Goal: Transaction & Acquisition: Purchase product/service

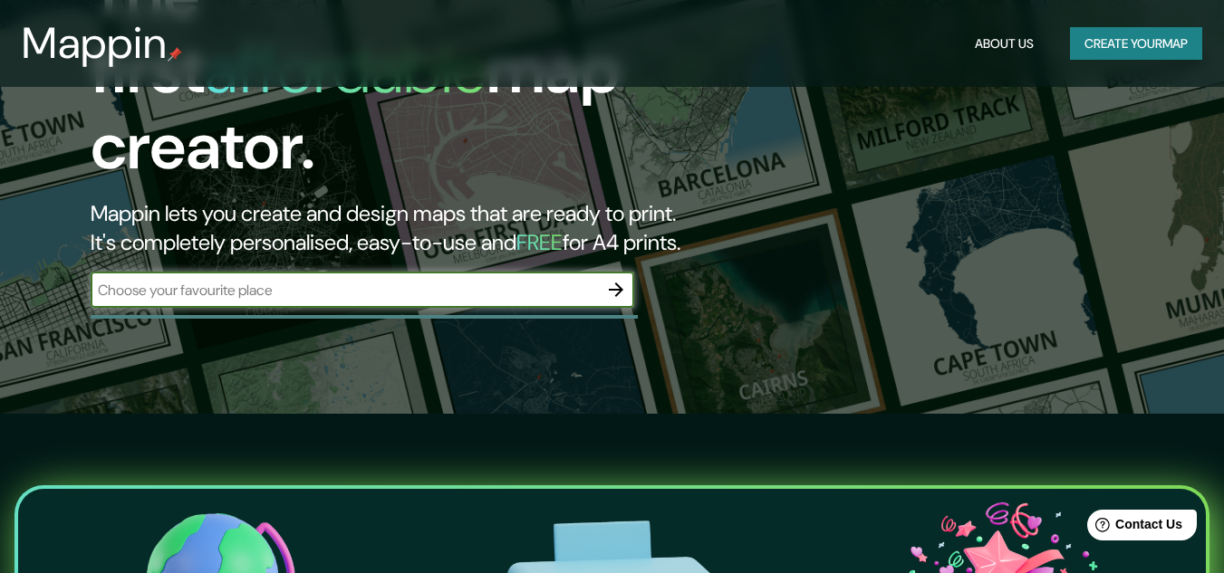
scroll to position [91, 0]
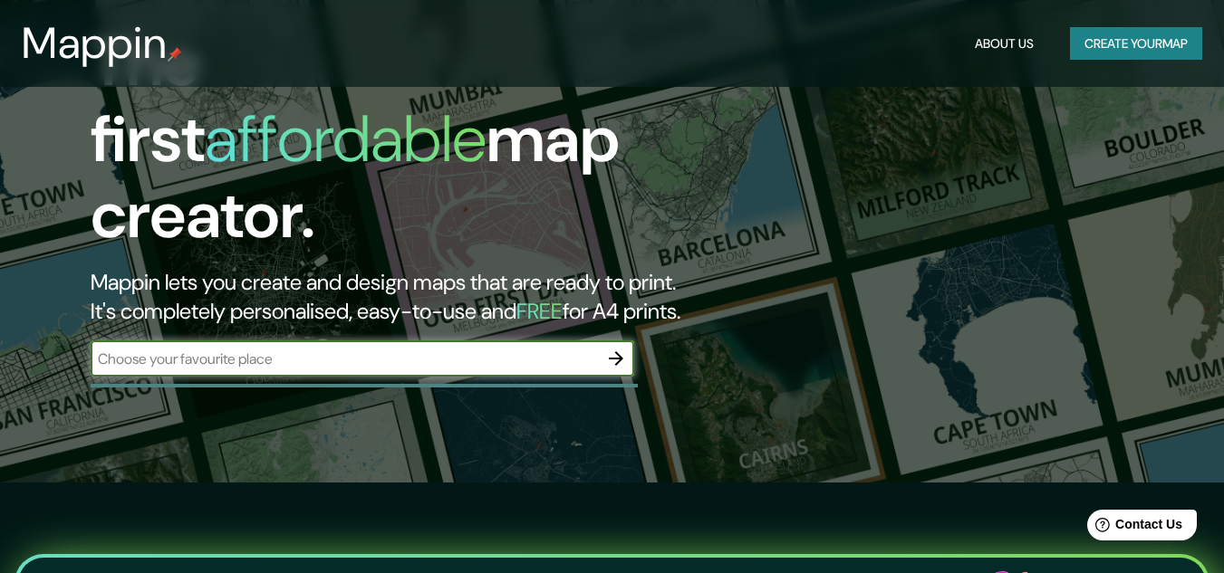
click at [459, 341] on div "​" at bounding box center [362, 359] width 543 height 36
type input "fracia"
click at [615, 348] on icon "button" at bounding box center [616, 359] width 22 height 22
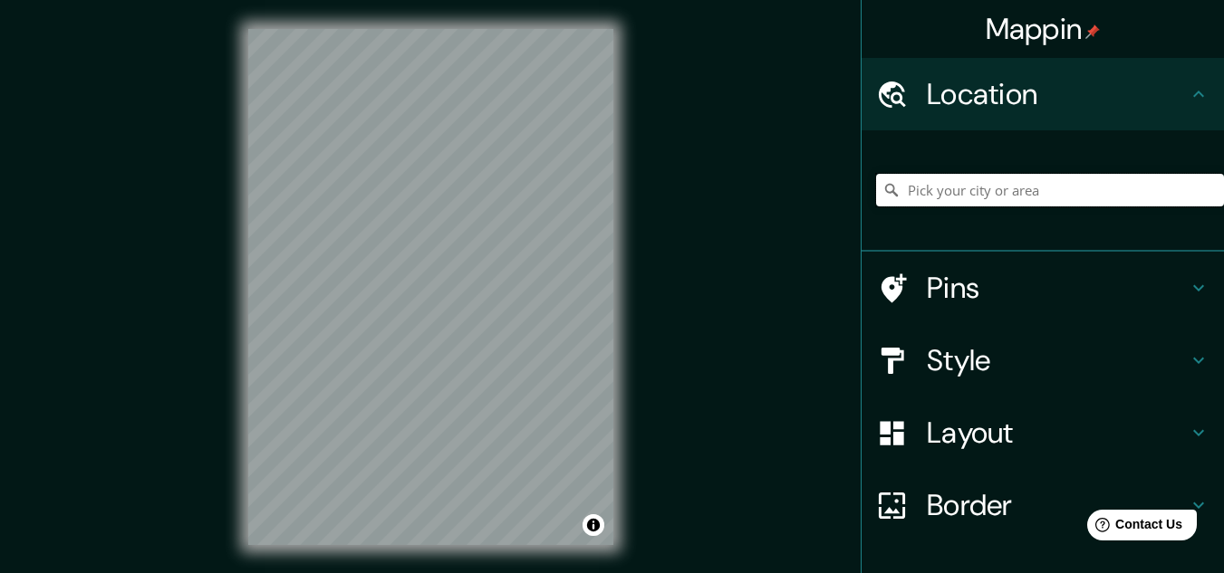
click at [952, 196] on input "Pick your city or area" at bounding box center [1050, 190] width 348 height 33
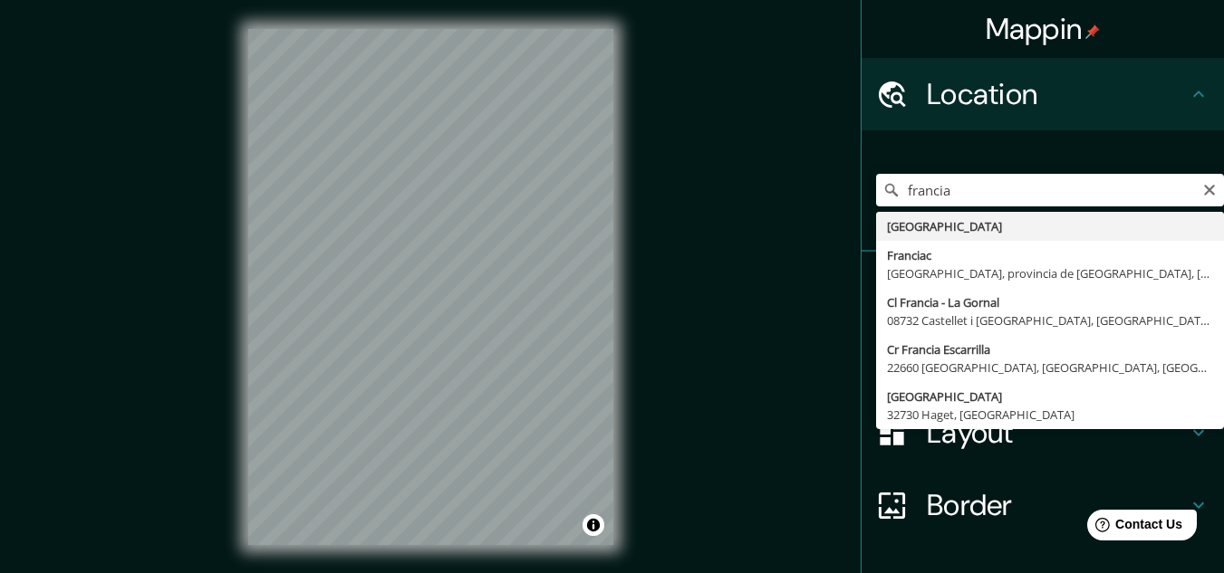
type input "[GEOGRAPHIC_DATA]"
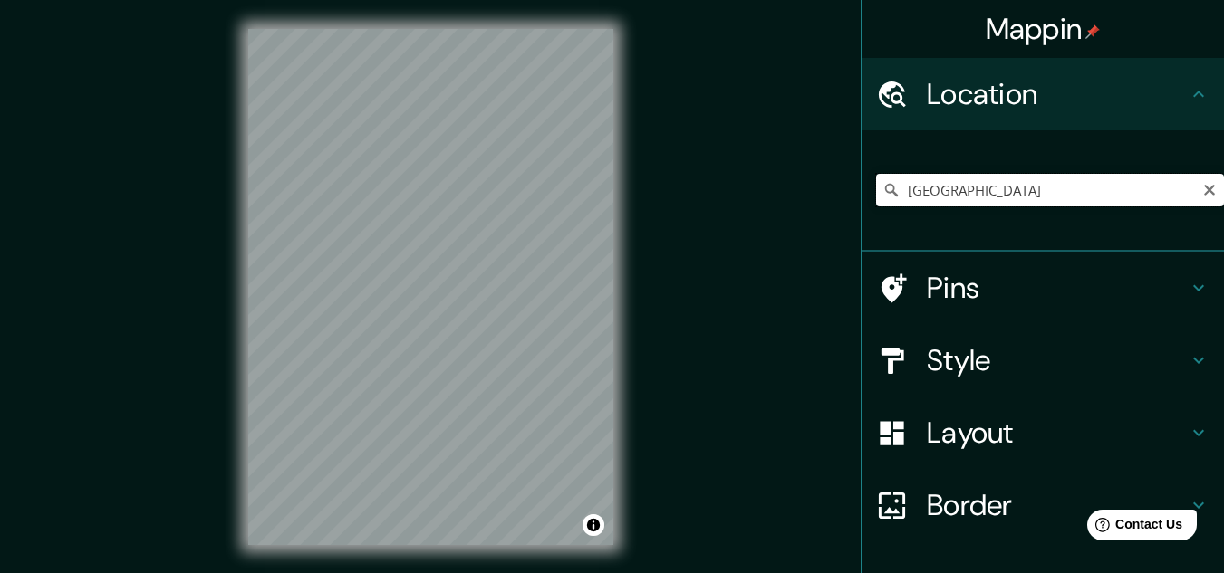
click at [979, 187] on input "[GEOGRAPHIC_DATA]" at bounding box center [1050, 190] width 348 height 33
click at [980, 273] on h4 "Pins" at bounding box center [1057, 288] width 261 height 36
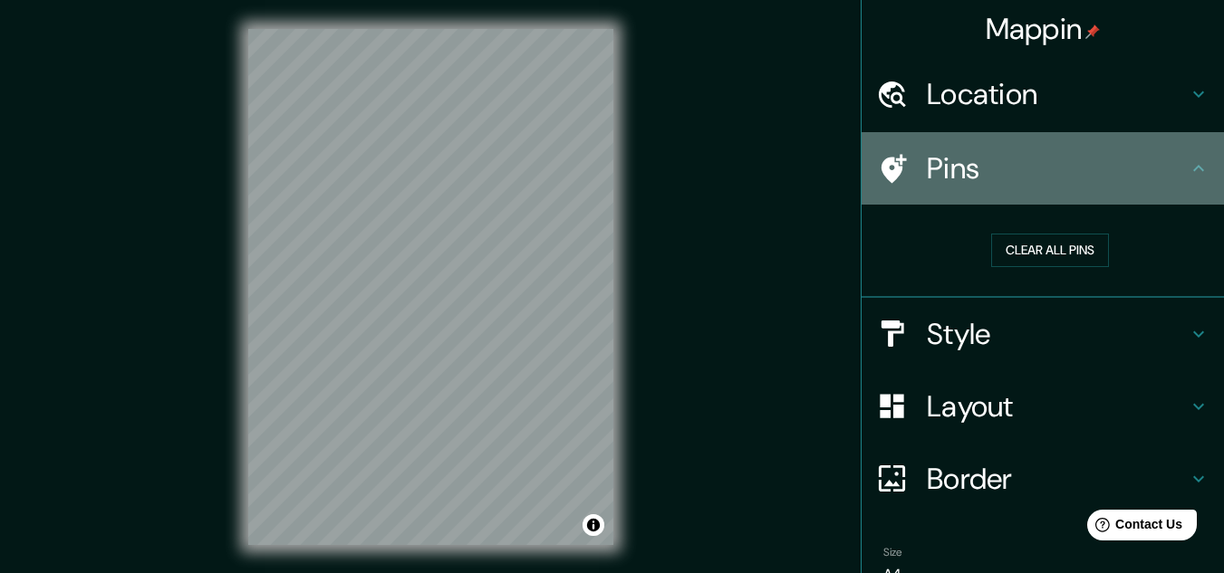
click at [1011, 195] on div "Pins" at bounding box center [1042, 168] width 362 height 72
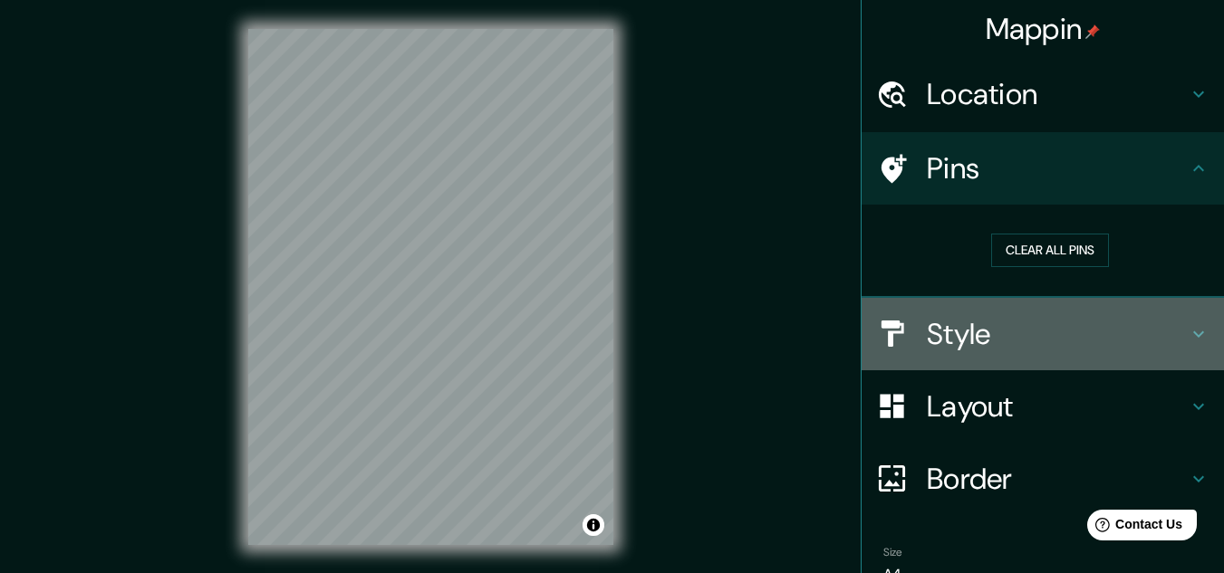
click at [954, 358] on div "Style" at bounding box center [1042, 334] width 362 height 72
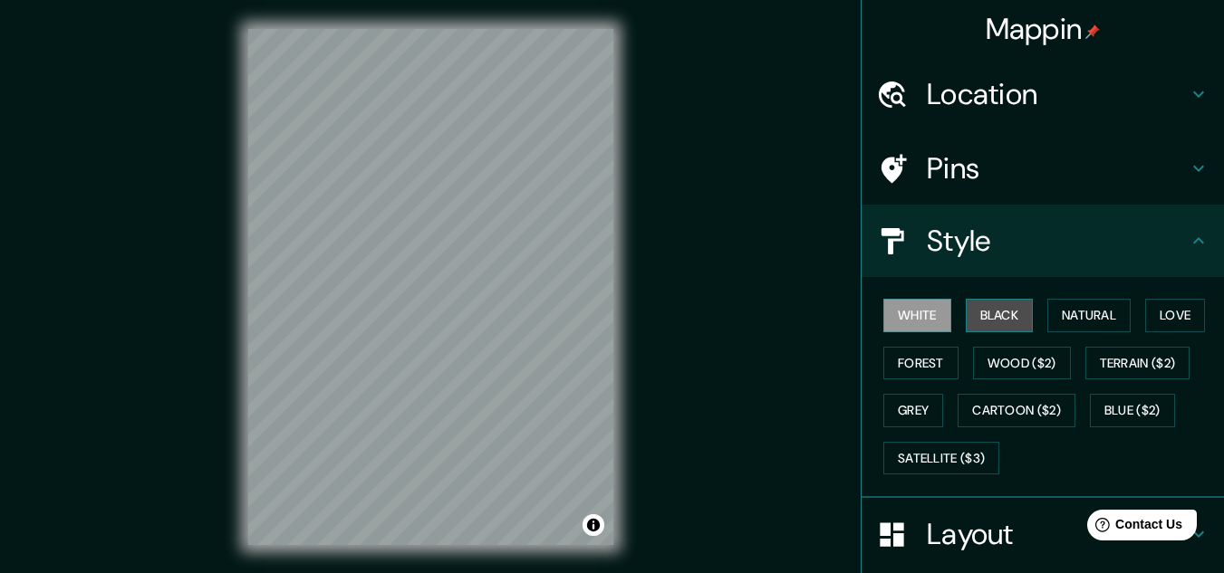
click at [1006, 314] on button "Black" at bounding box center [999, 316] width 68 height 34
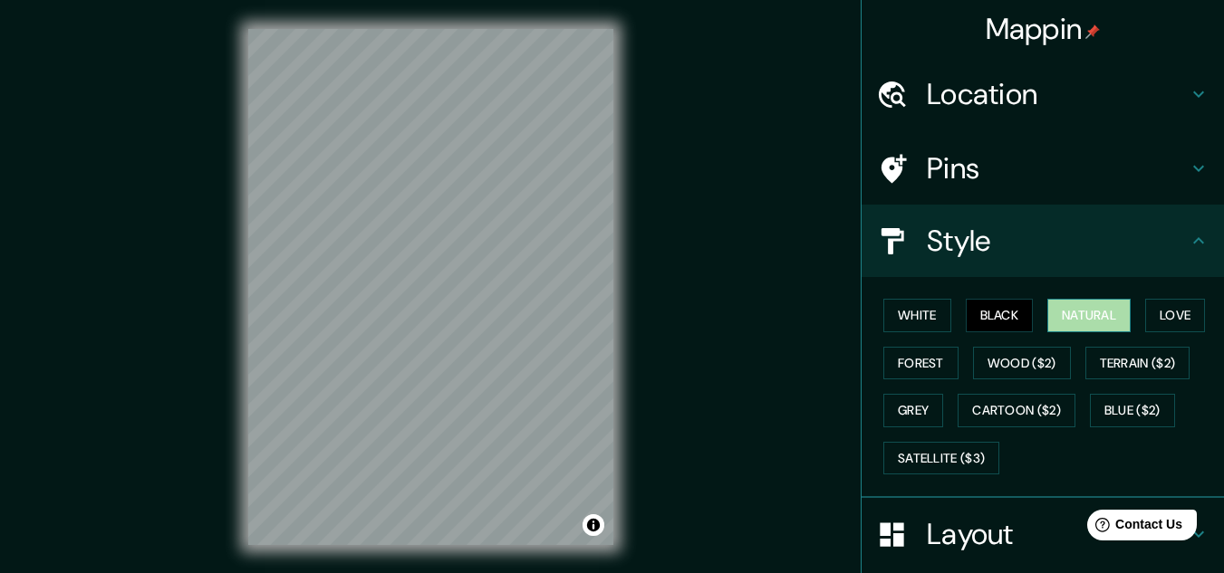
click at [1053, 304] on button "Natural" at bounding box center [1088, 316] width 83 height 34
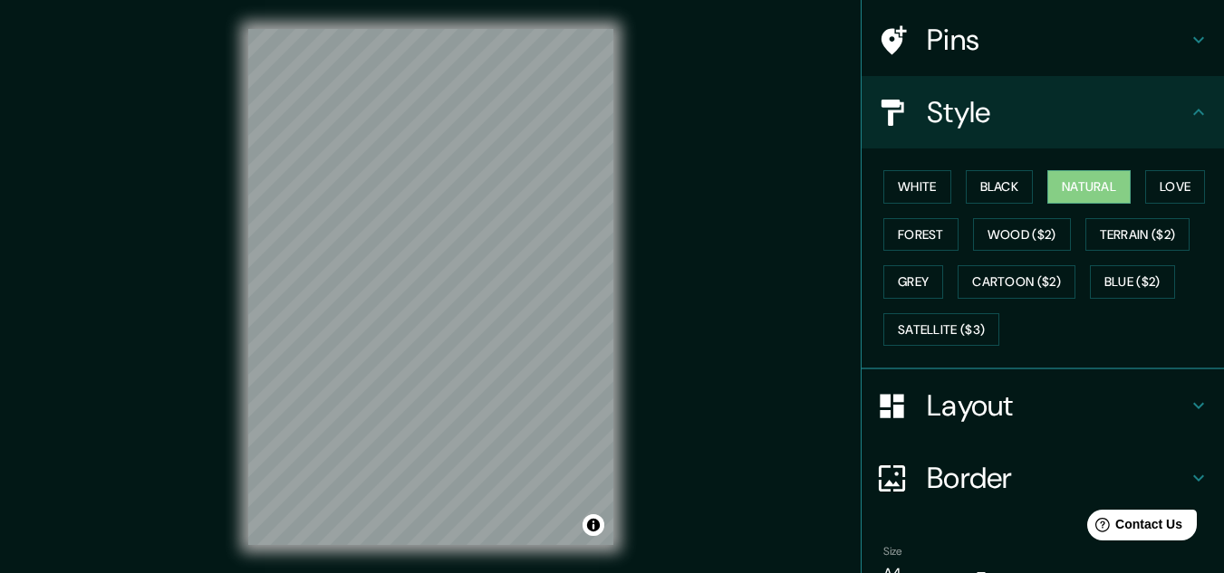
scroll to position [181, 0]
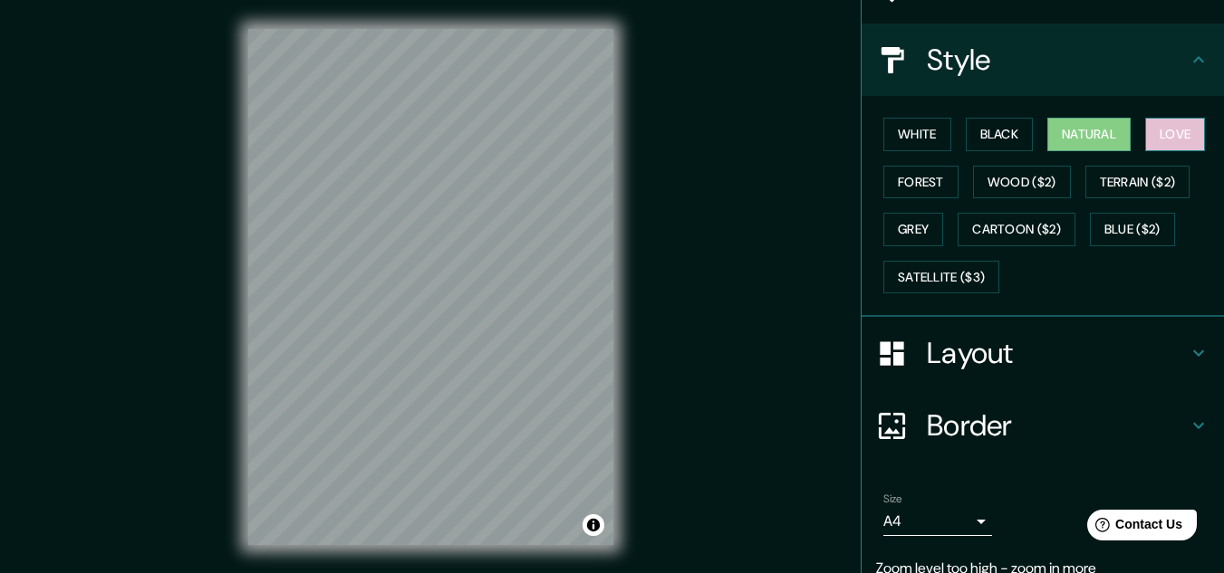
click at [1160, 130] on button "Love" at bounding box center [1175, 135] width 60 height 34
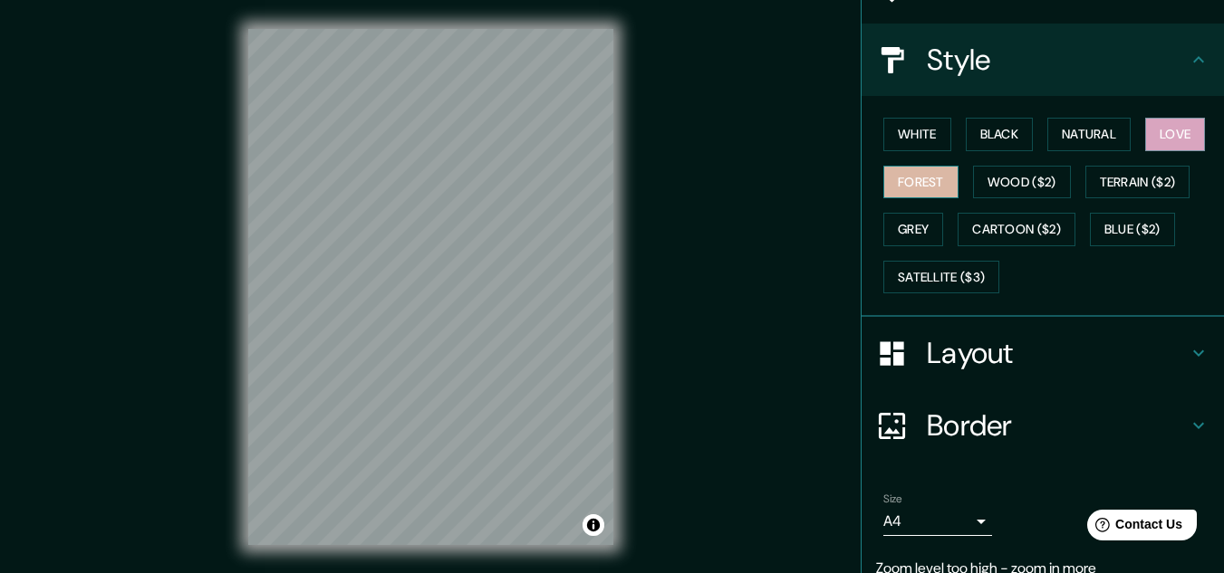
click at [917, 179] on button "Forest" at bounding box center [920, 183] width 75 height 34
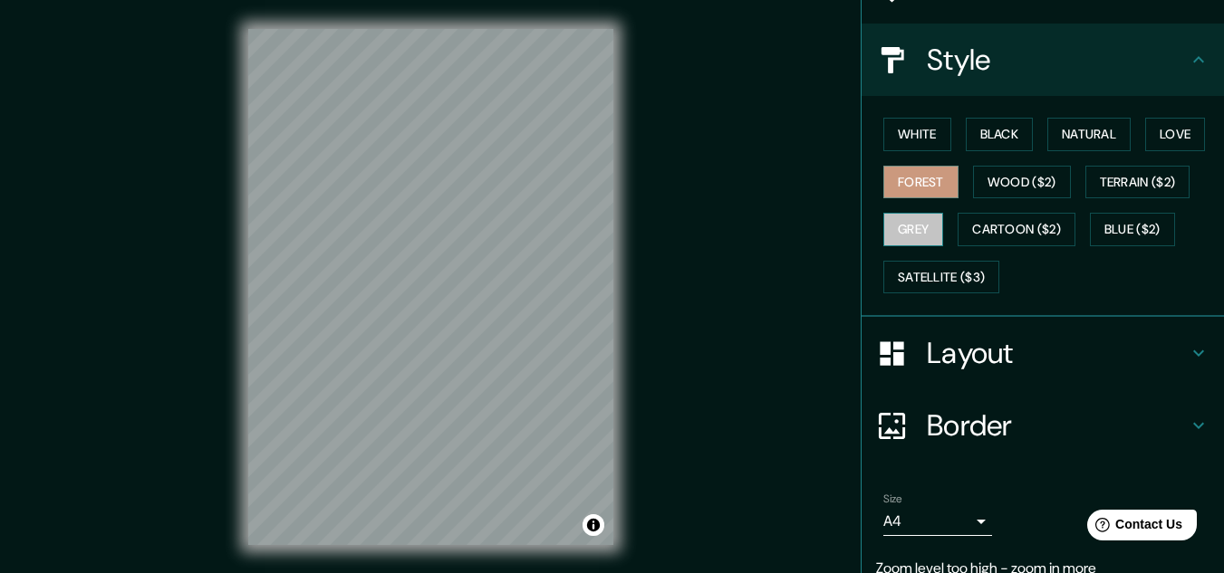
click at [928, 225] on button "Grey" at bounding box center [913, 230] width 60 height 34
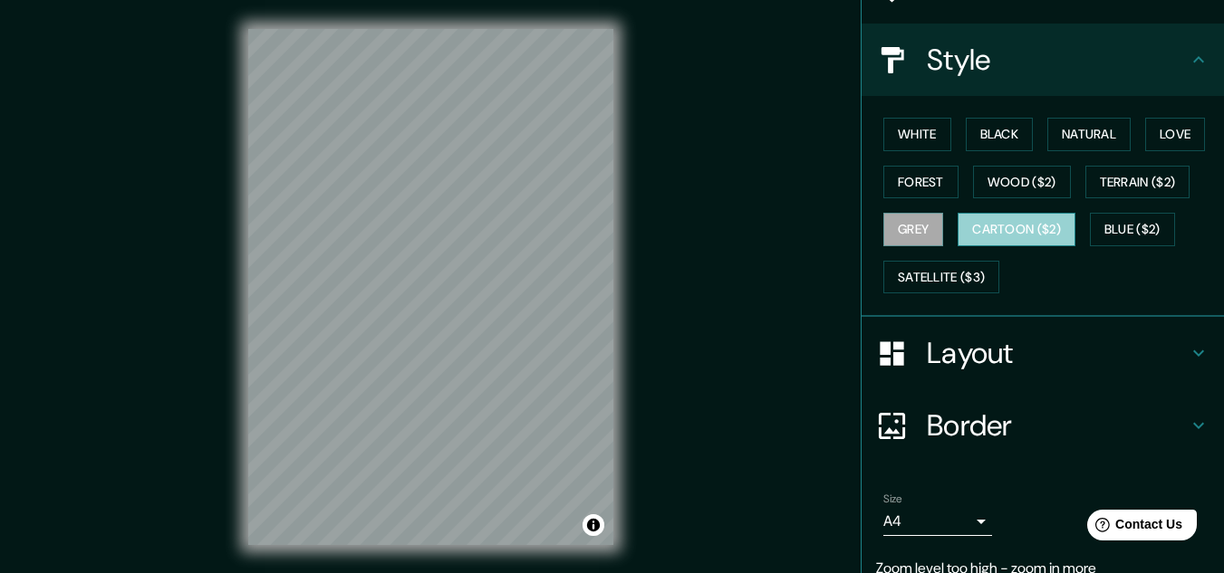
click at [1008, 240] on button "Cartoon ($2)" at bounding box center [1016, 230] width 118 height 34
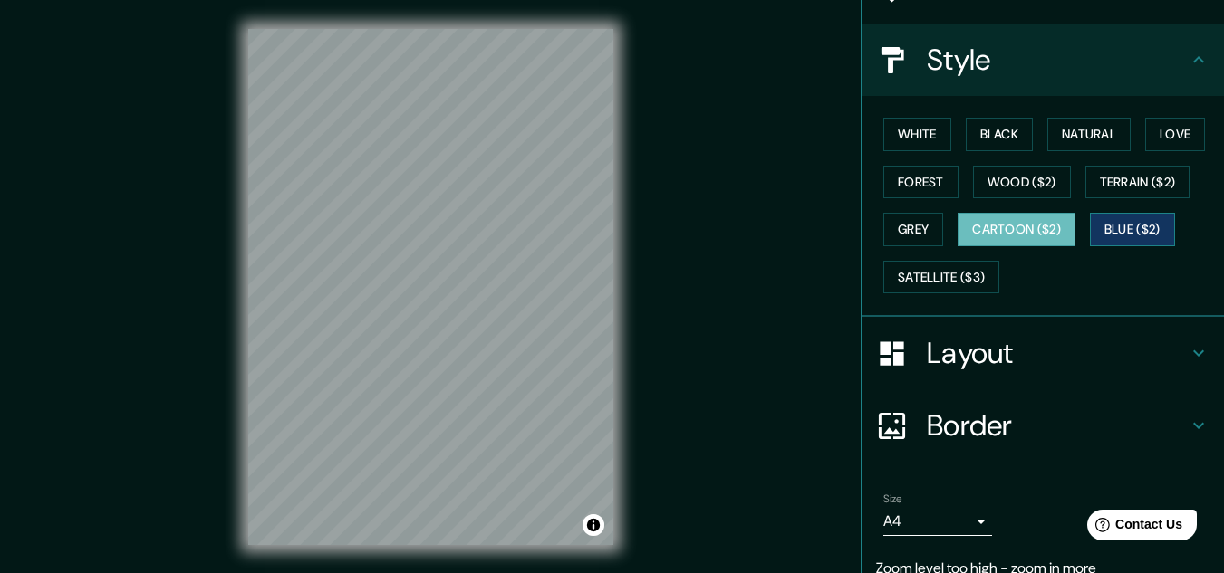
click at [1142, 244] on button "Blue ($2)" at bounding box center [1132, 230] width 85 height 34
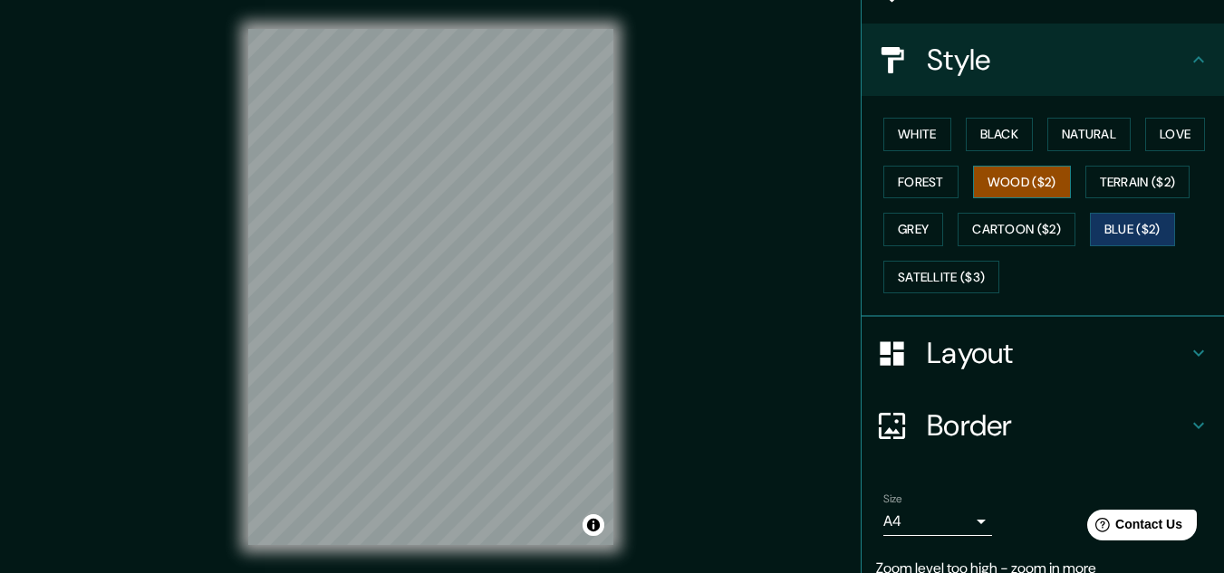
click at [1054, 194] on button "Wood ($2)" at bounding box center [1022, 183] width 98 height 34
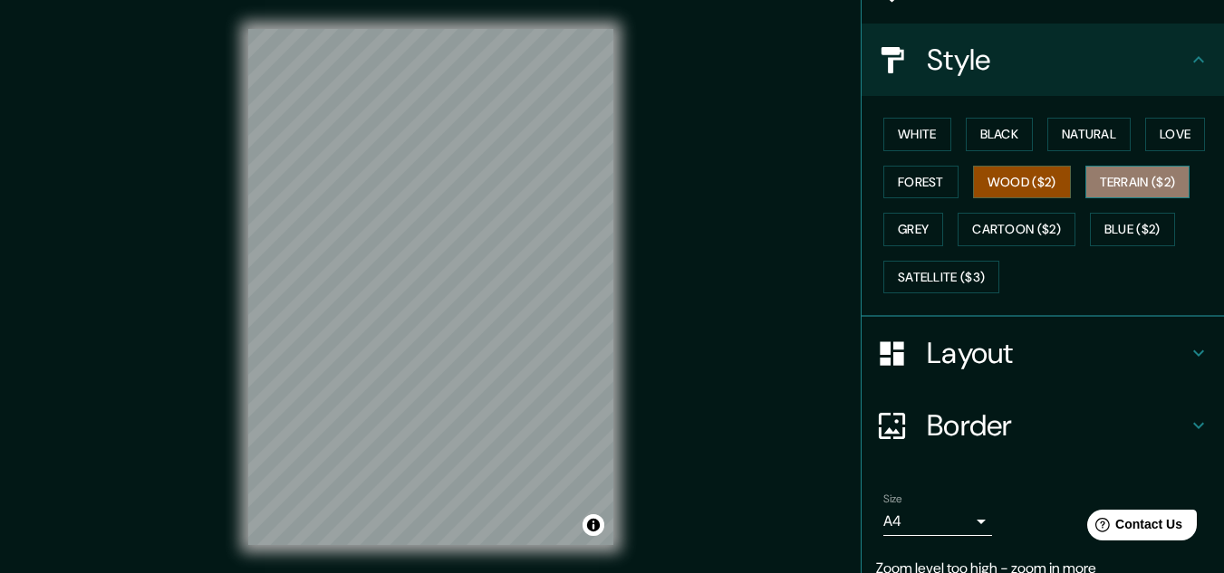
click at [1096, 195] on button "Terrain ($2)" at bounding box center [1137, 183] width 105 height 34
click at [1042, 180] on button "Wood ($2)" at bounding box center [1022, 183] width 98 height 34
click at [908, 154] on div "White Black Natural Love Forest Wood ($2) Terrain ($2) Grey Cartoon ($2) Blue (…" at bounding box center [1050, 205] width 348 height 190
click at [908, 129] on button "White" at bounding box center [917, 135] width 68 height 34
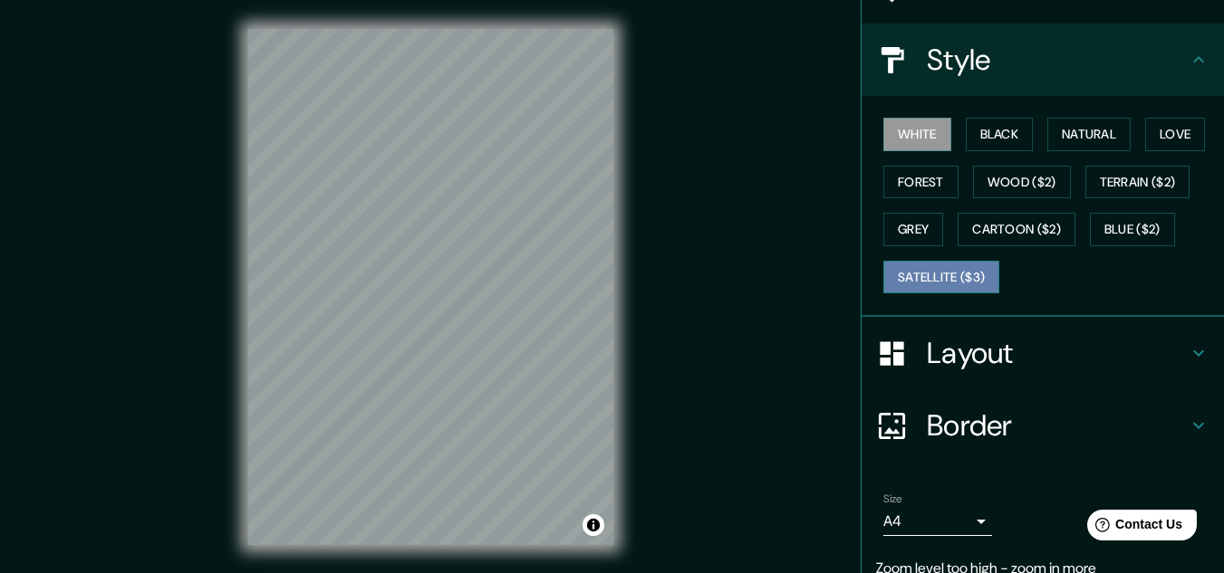
click at [951, 268] on button "Satellite ($3)" at bounding box center [941, 278] width 116 height 34
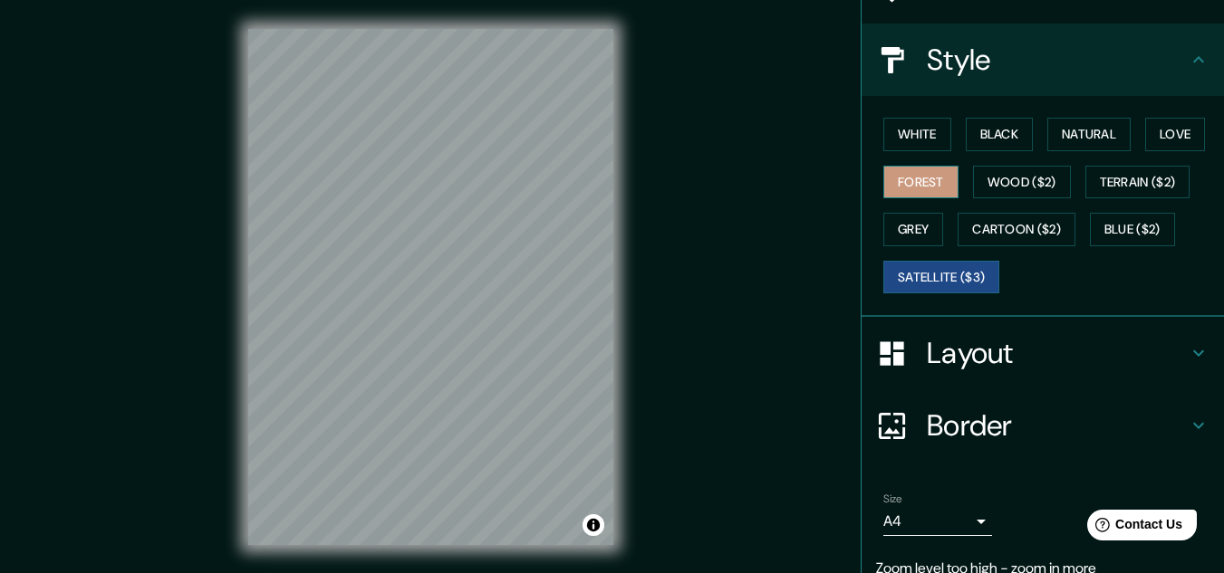
click at [888, 168] on button "Forest" at bounding box center [920, 183] width 75 height 34
click at [892, 241] on button "Grey" at bounding box center [913, 230] width 60 height 34
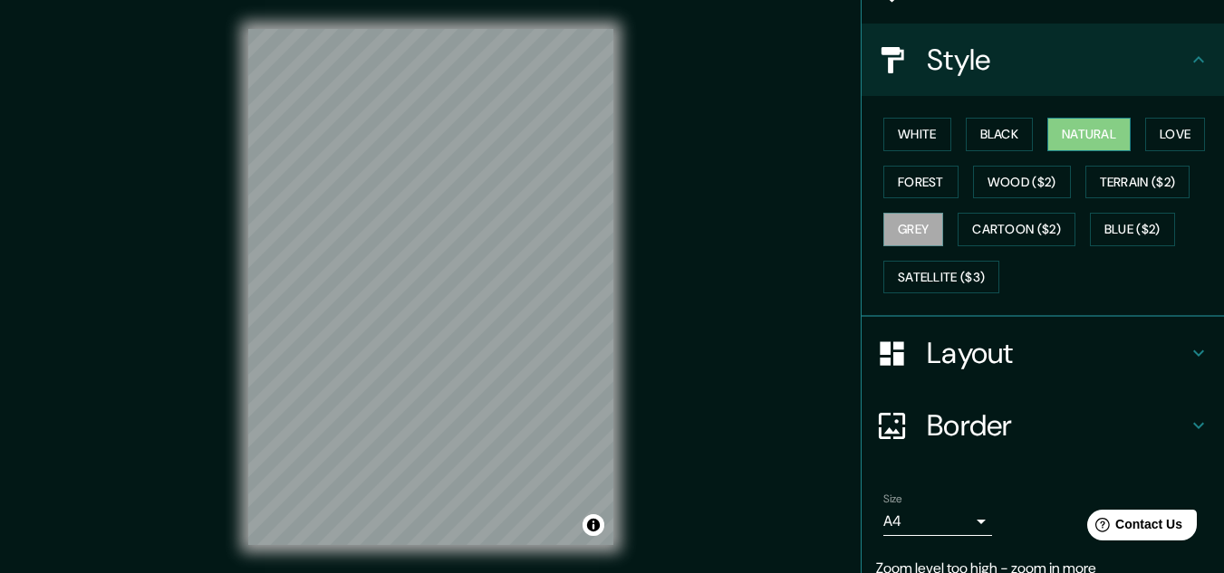
click at [1090, 137] on button "Natural" at bounding box center [1088, 135] width 83 height 34
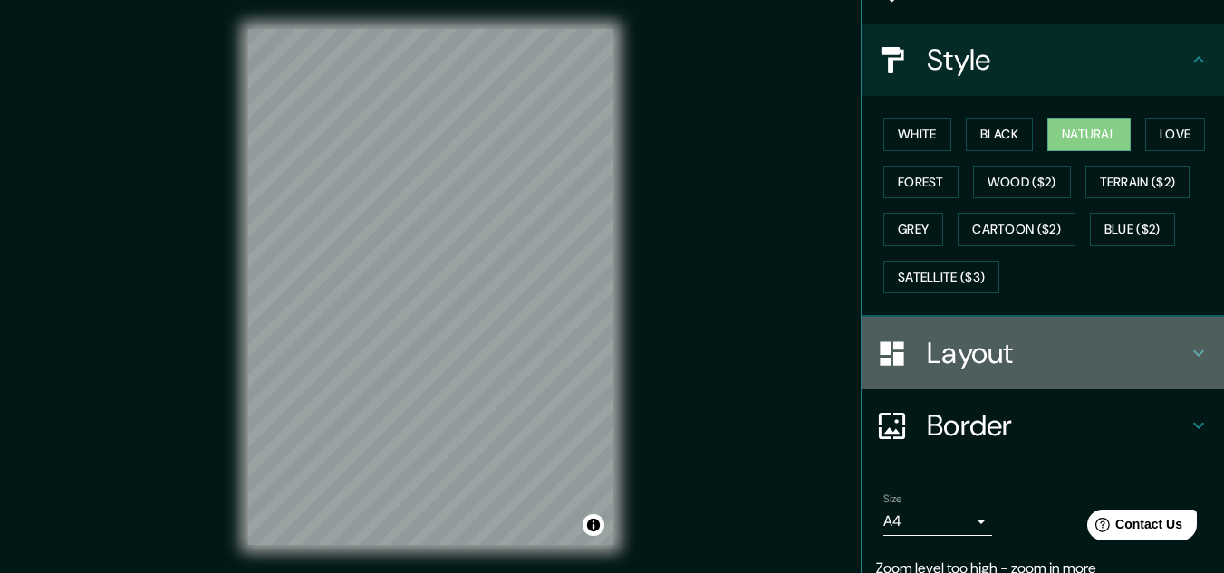
click at [992, 340] on h4 "Layout" at bounding box center [1057, 353] width 261 height 36
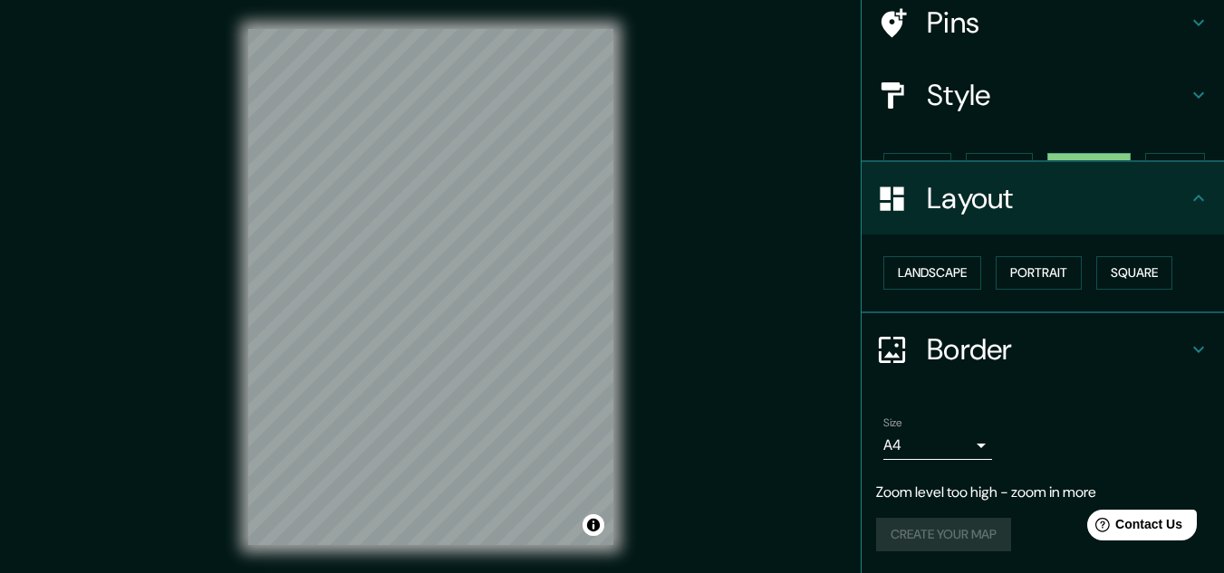
scroll to position [114, 0]
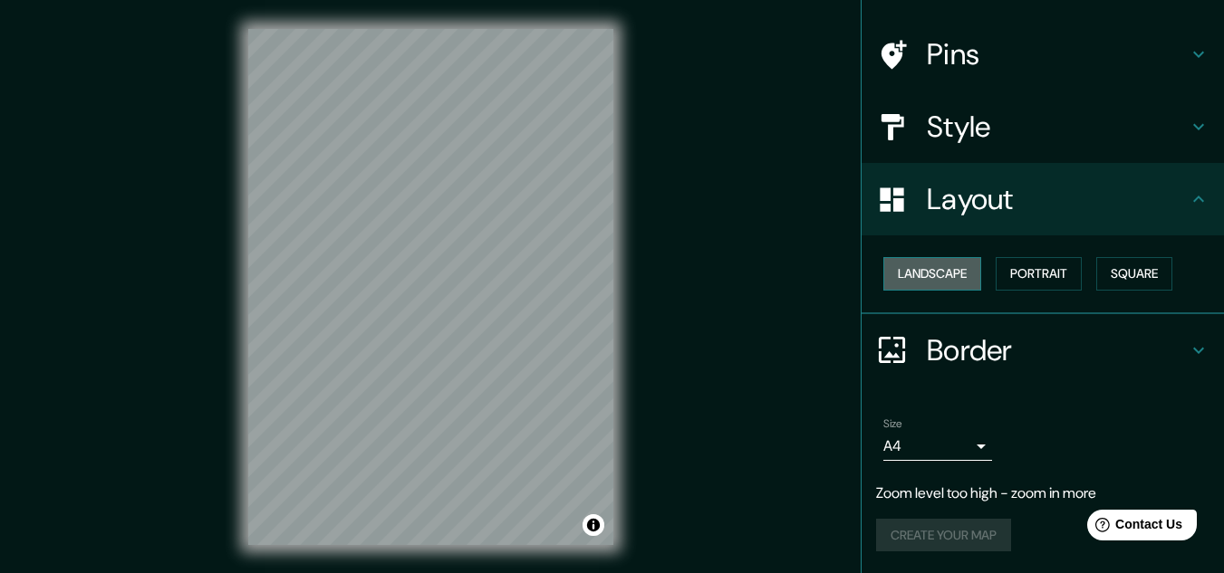
click at [920, 272] on button "Landscape" at bounding box center [932, 274] width 98 height 34
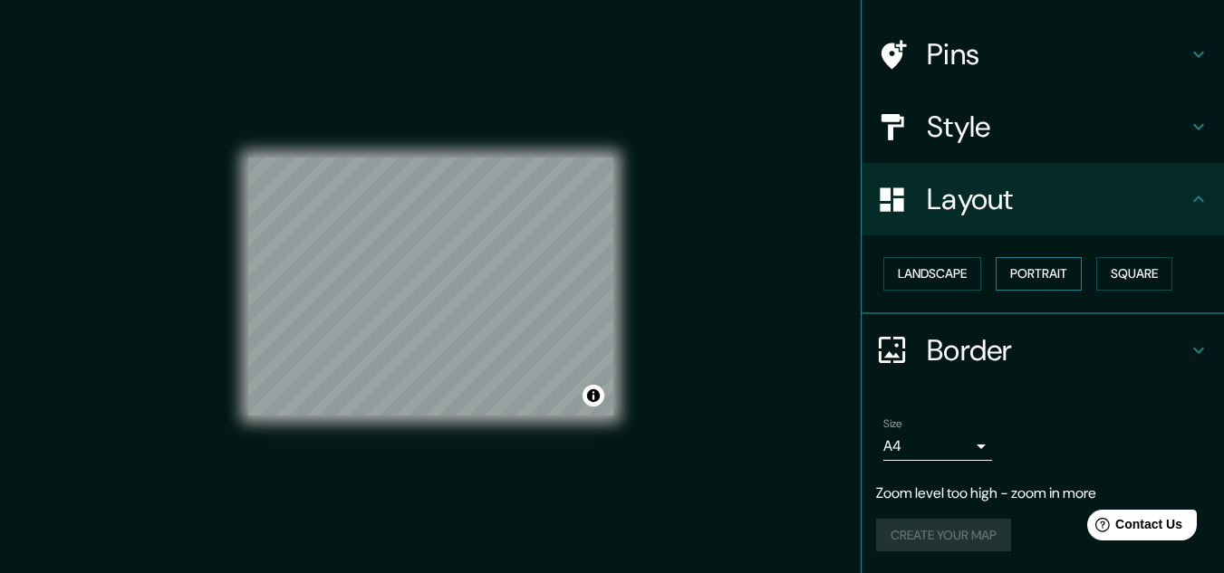
click at [1032, 274] on button "Portrait" at bounding box center [1038, 274] width 86 height 34
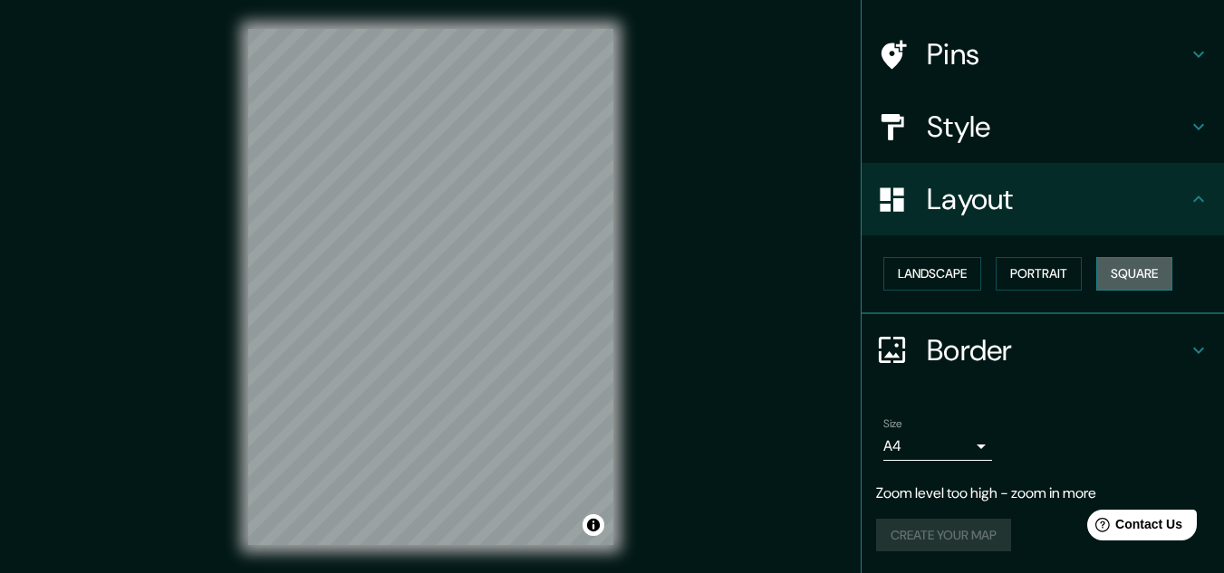
click at [1106, 274] on button "Square" at bounding box center [1134, 274] width 76 height 34
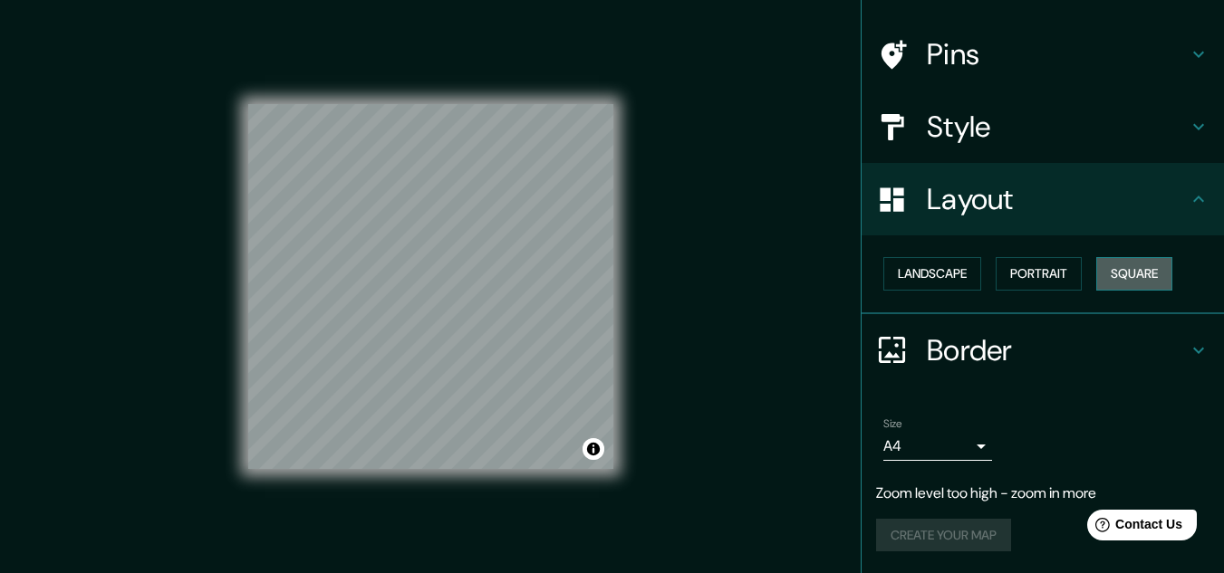
click at [1106, 274] on button "Square" at bounding box center [1134, 274] width 76 height 34
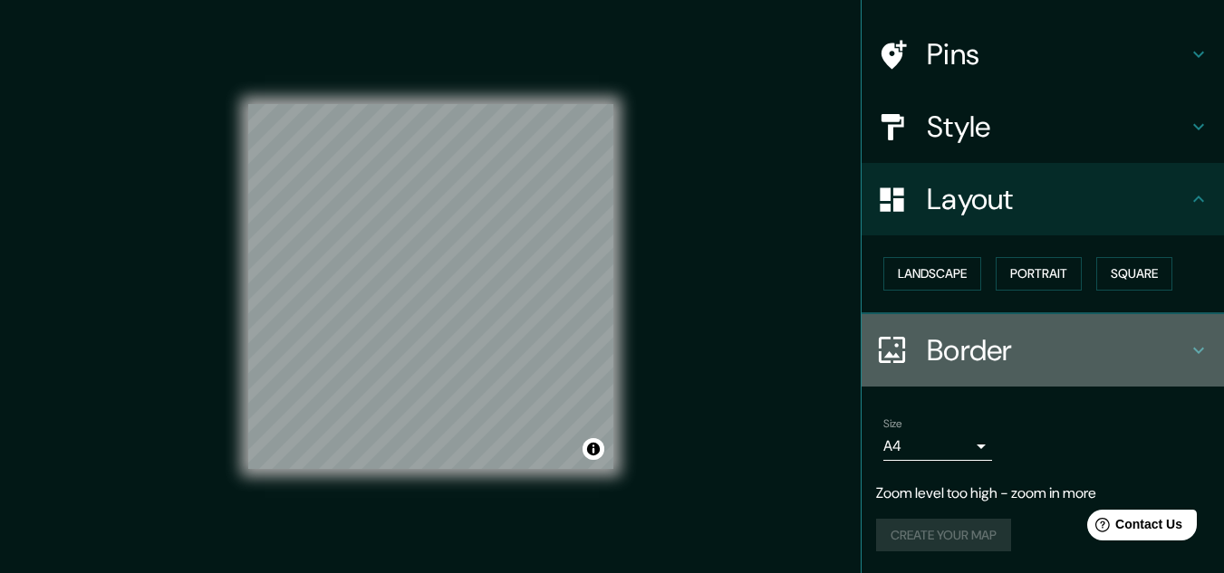
click at [966, 346] on h4 "Border" at bounding box center [1057, 350] width 261 height 36
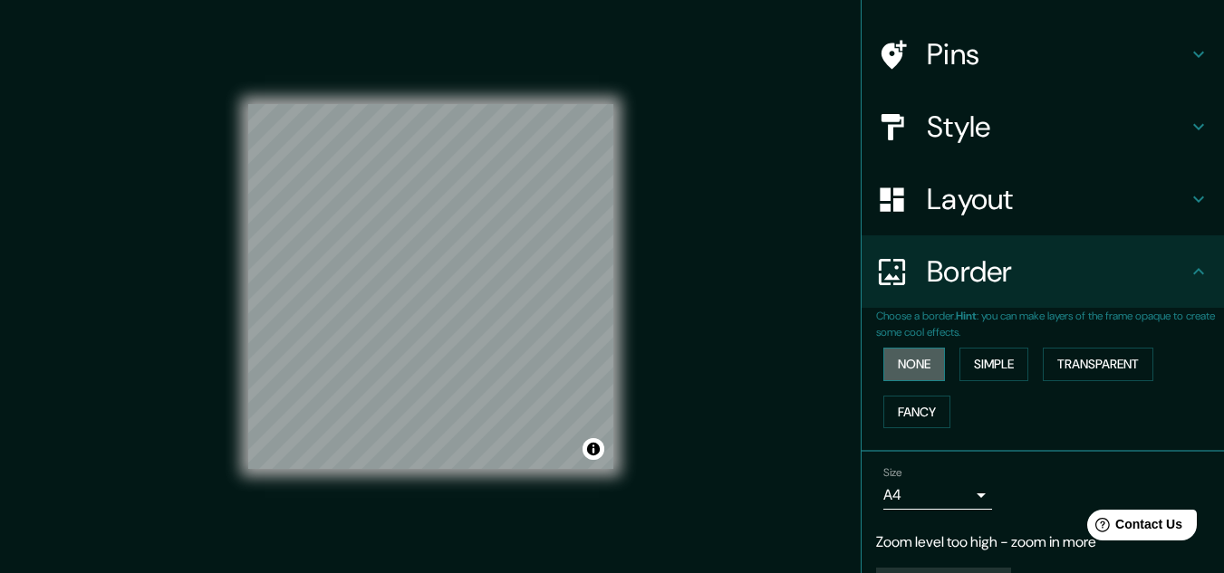
click at [914, 361] on button "None" at bounding box center [914, 365] width 62 height 34
drag, startPoint x: 971, startPoint y: 352, endPoint x: 1033, endPoint y: 358, distance: 61.8
click at [980, 353] on button "Simple" at bounding box center [993, 365] width 69 height 34
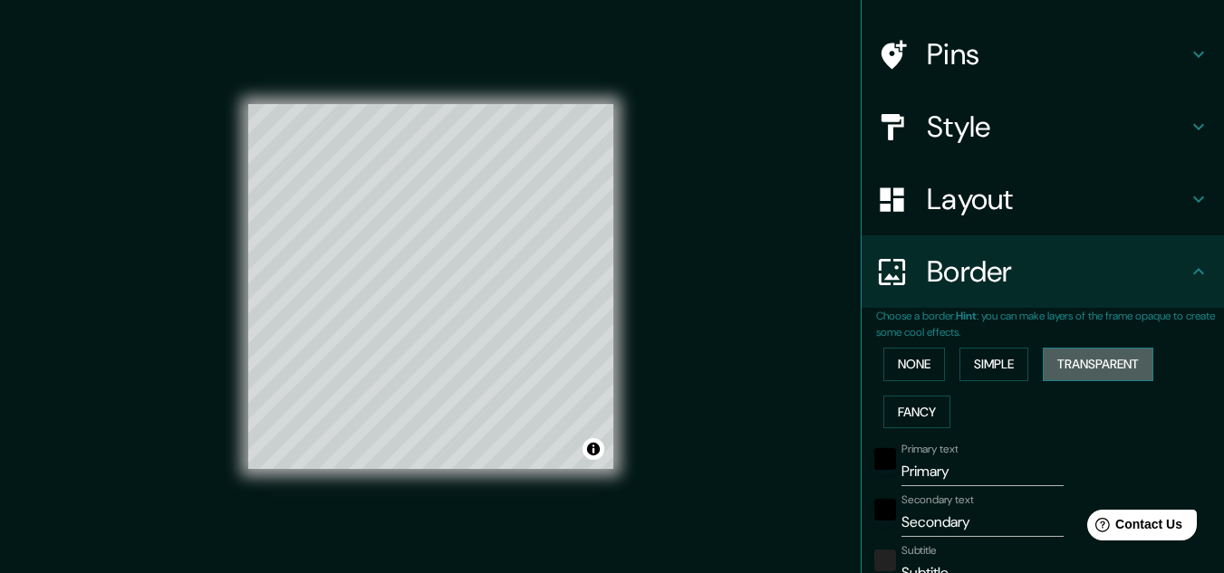
click at [1075, 361] on button "Transparent" at bounding box center [1097, 365] width 110 height 34
click at [902, 407] on button "Fancy" at bounding box center [916, 413] width 67 height 34
click at [909, 349] on button "None" at bounding box center [914, 365] width 62 height 34
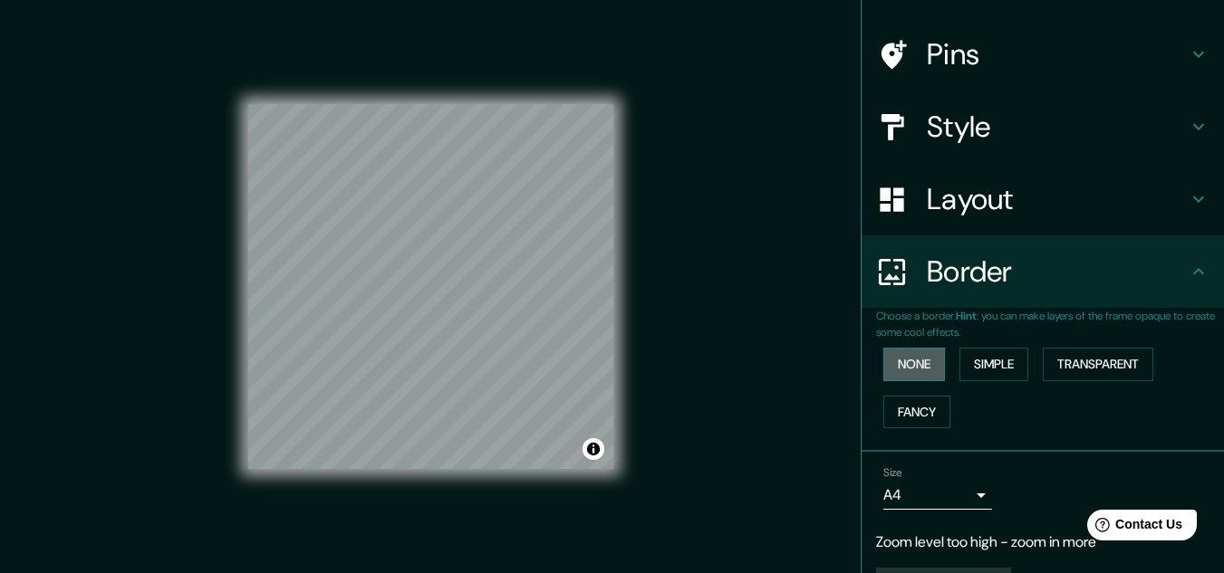
click at [908, 351] on button "None" at bounding box center [914, 365] width 62 height 34
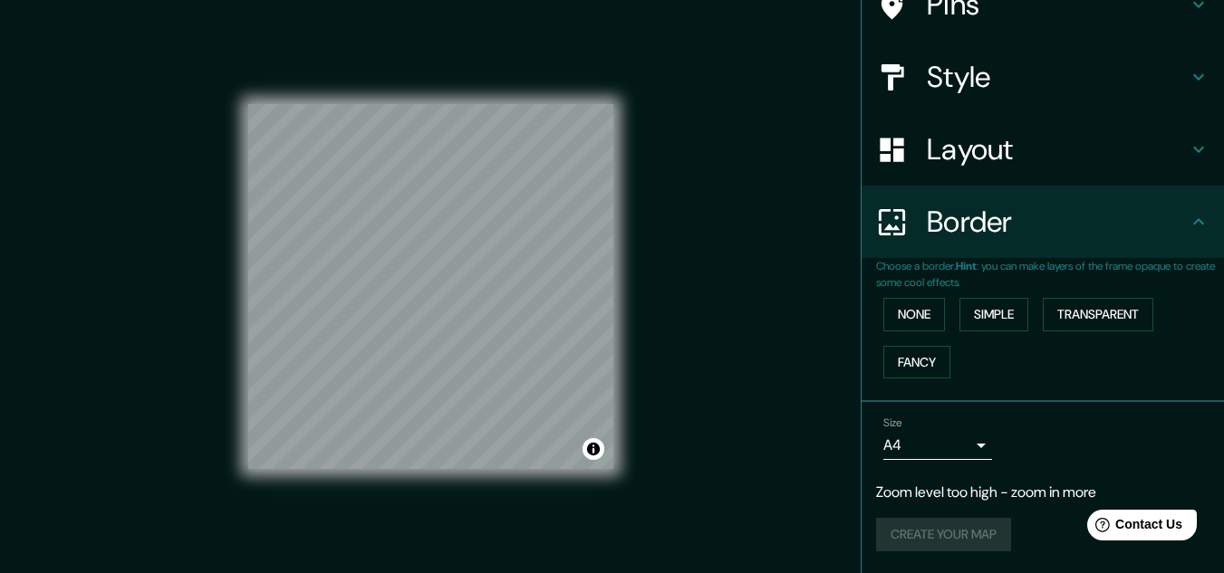
click at [1074, 235] on h4 "Border" at bounding box center [1057, 222] width 261 height 36
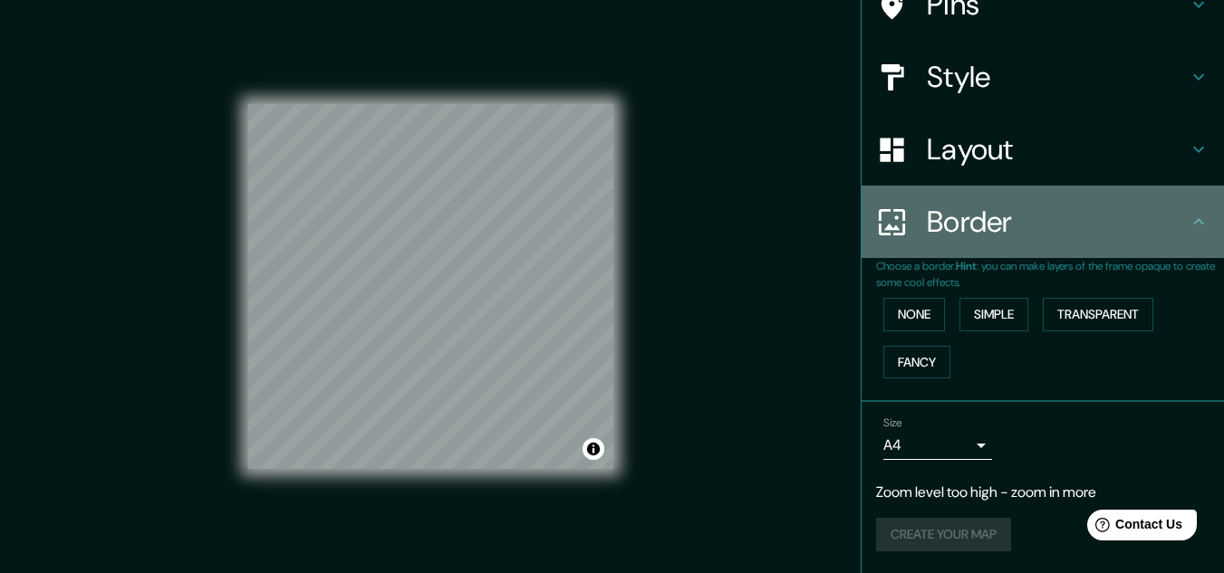
click at [1158, 234] on h4 "Border" at bounding box center [1057, 222] width 261 height 36
click at [1195, 224] on icon at bounding box center [1198, 222] width 22 height 22
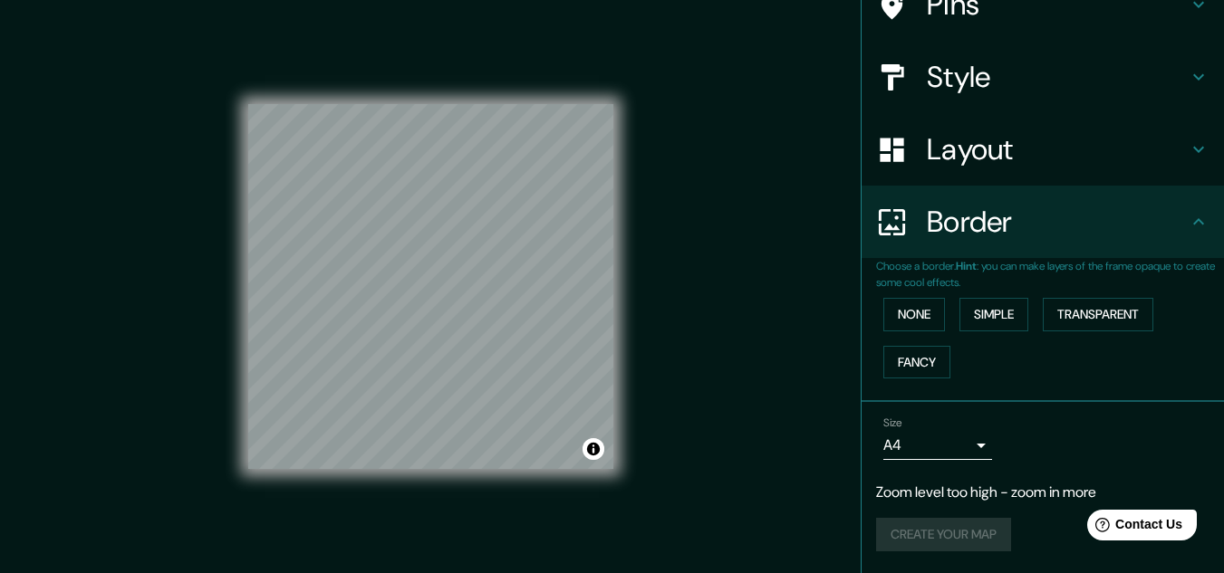
click at [1192, 224] on icon at bounding box center [1198, 222] width 22 height 22
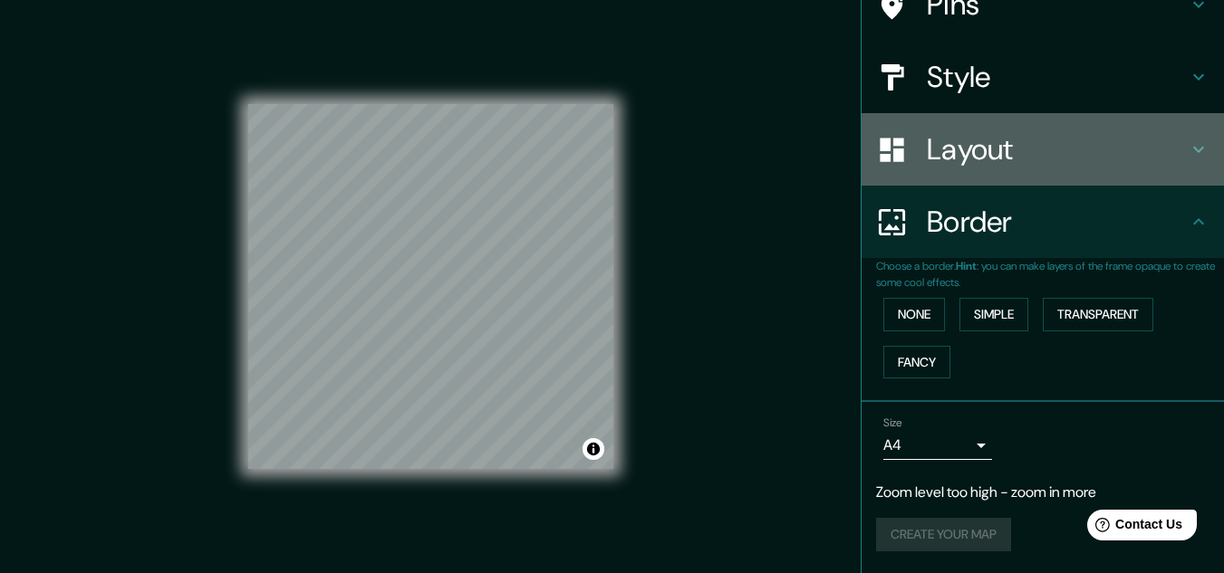
click at [1187, 160] on div "Layout" at bounding box center [1042, 149] width 362 height 72
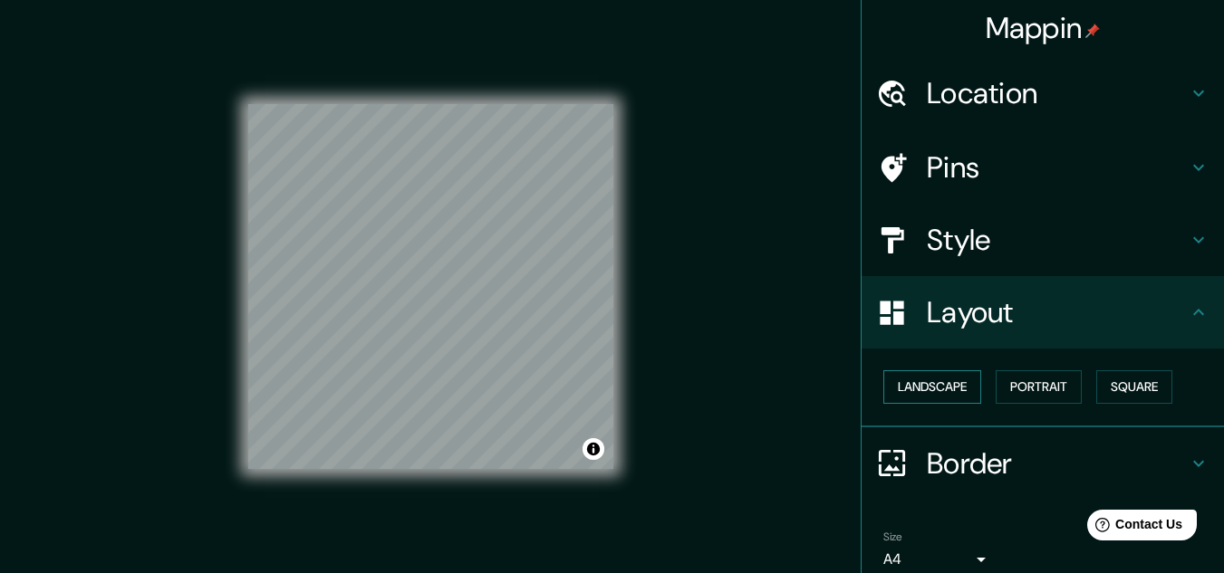
scroll to position [0, 0]
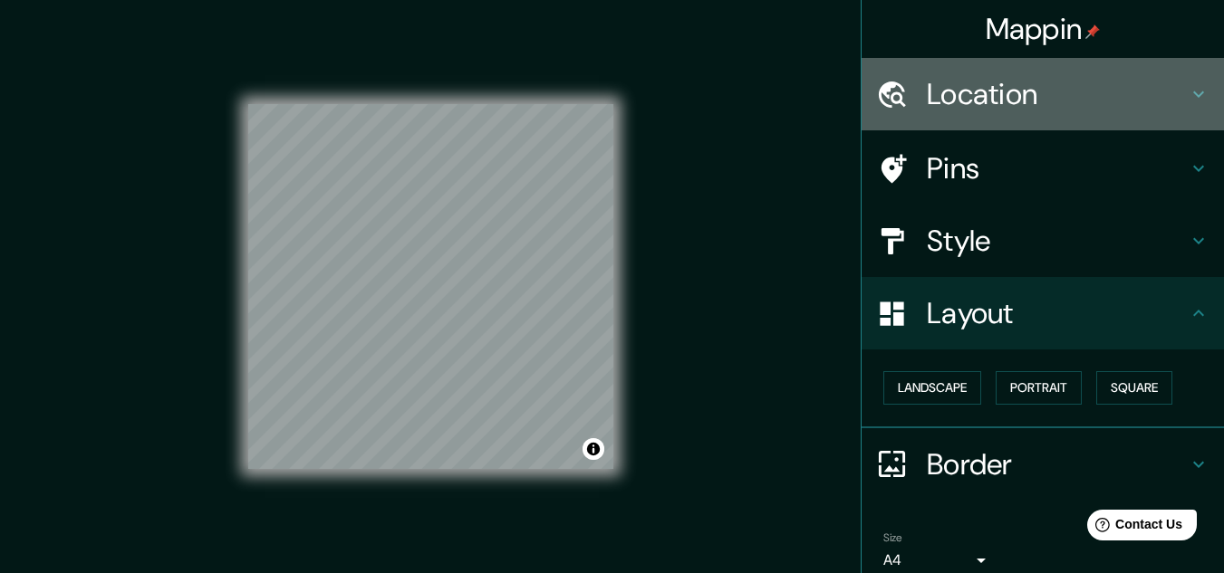
click at [1129, 86] on h4 "Location" at bounding box center [1057, 94] width 261 height 36
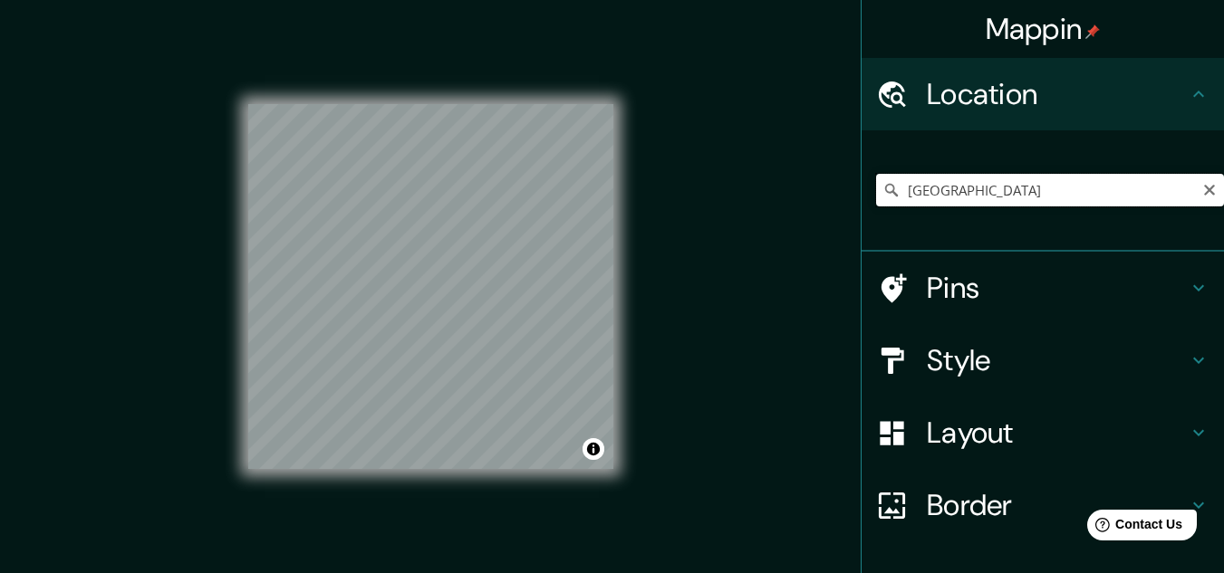
click at [1023, 200] on input "[GEOGRAPHIC_DATA]" at bounding box center [1050, 190] width 348 height 33
click at [1202, 194] on icon "Clear" at bounding box center [1209, 190] width 14 height 14
paste input "[GEOGRAPHIC_DATA], [GEOGRAPHIC_DATA]"
type input "[GEOGRAPHIC_DATA], [GEOGRAPHIC_DATA], [GEOGRAPHIC_DATA]"
drag, startPoint x: 1008, startPoint y: 195, endPoint x: 1091, endPoint y: 190, distance: 83.4
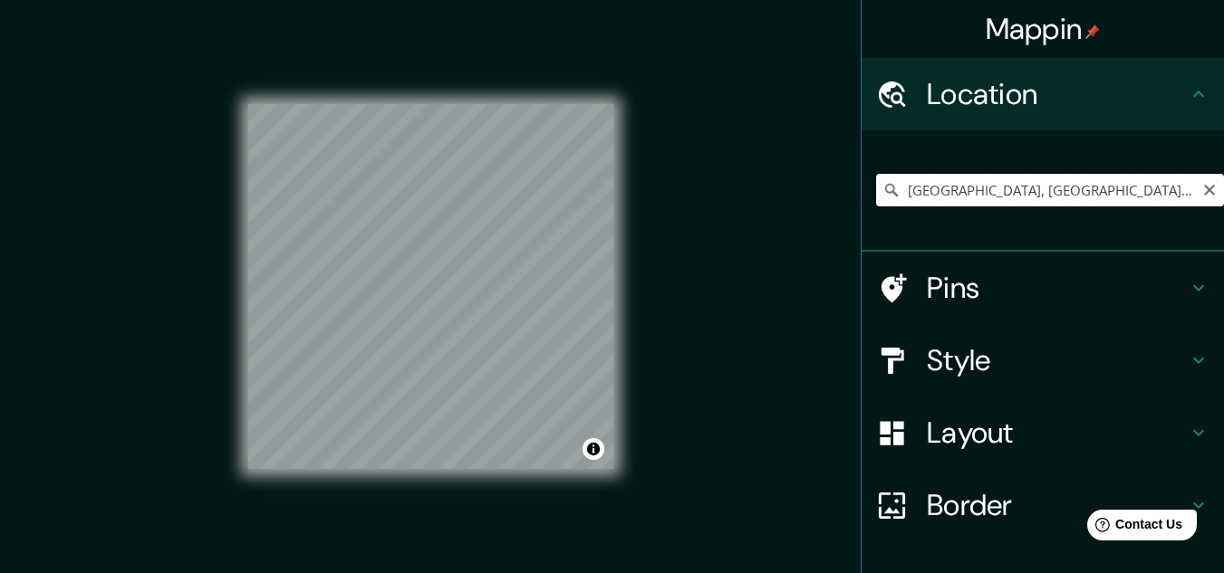
click at [1007, 197] on input "[GEOGRAPHIC_DATA], [GEOGRAPHIC_DATA], [GEOGRAPHIC_DATA]" at bounding box center [1050, 190] width 348 height 33
click at [1202, 191] on icon "Clear" at bounding box center [1209, 190] width 14 height 14
paste input "[GEOGRAPHIC_DATA], [GEOGRAPHIC_DATA]"
type input "[GEOGRAPHIC_DATA], [GEOGRAPHIC_DATA], [GEOGRAPHIC_DATA]"
